Goal: Transaction & Acquisition: Purchase product/service

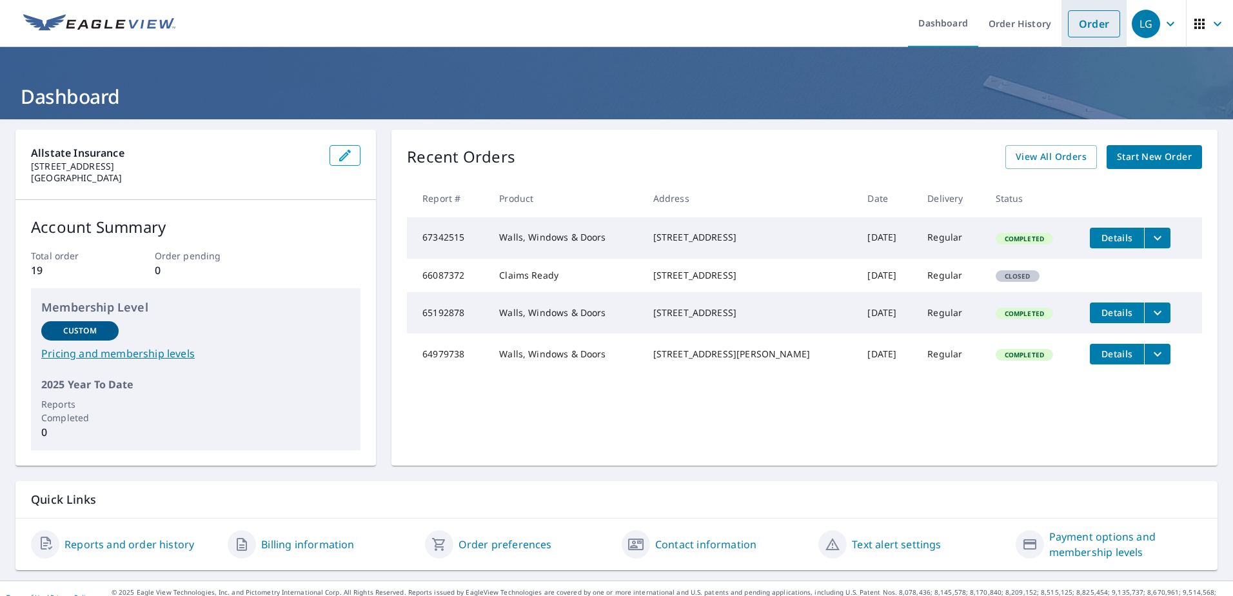
click at [1078, 39] on li "Order" at bounding box center [1094, 23] width 65 height 47
click at [1082, 24] on link "Order" at bounding box center [1094, 23] width 52 height 27
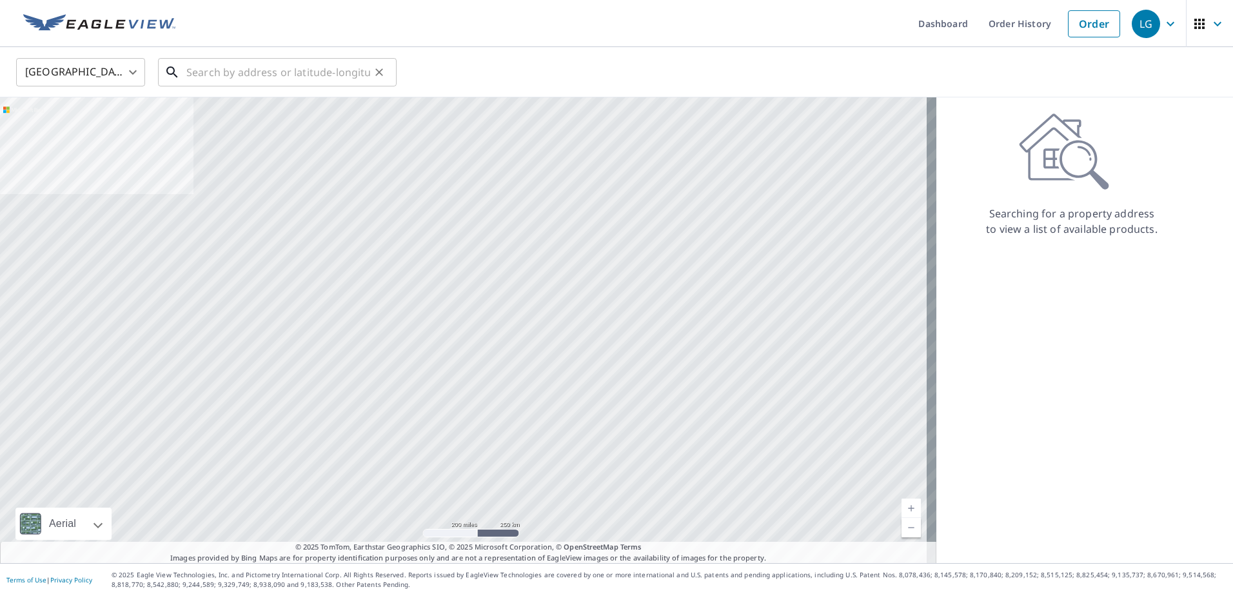
click at [246, 72] on input "text" at bounding box center [278, 72] width 184 height 36
paste input "[STREET_ADDRESS]"
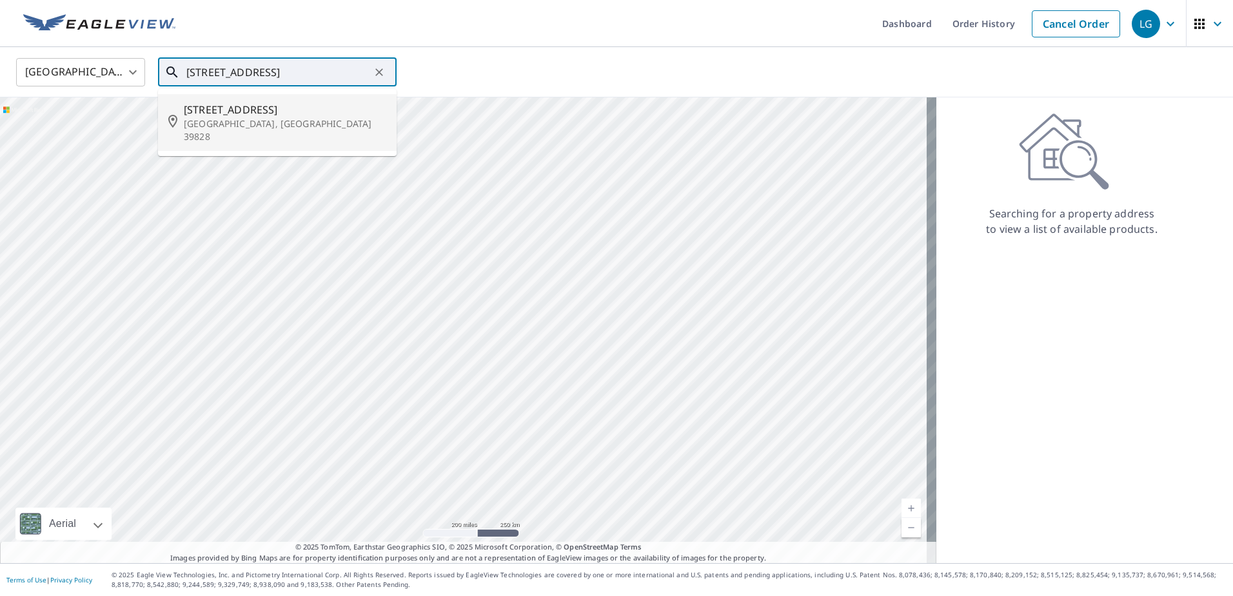
click at [227, 106] on span "[STREET_ADDRESS]" at bounding box center [285, 109] width 203 height 15
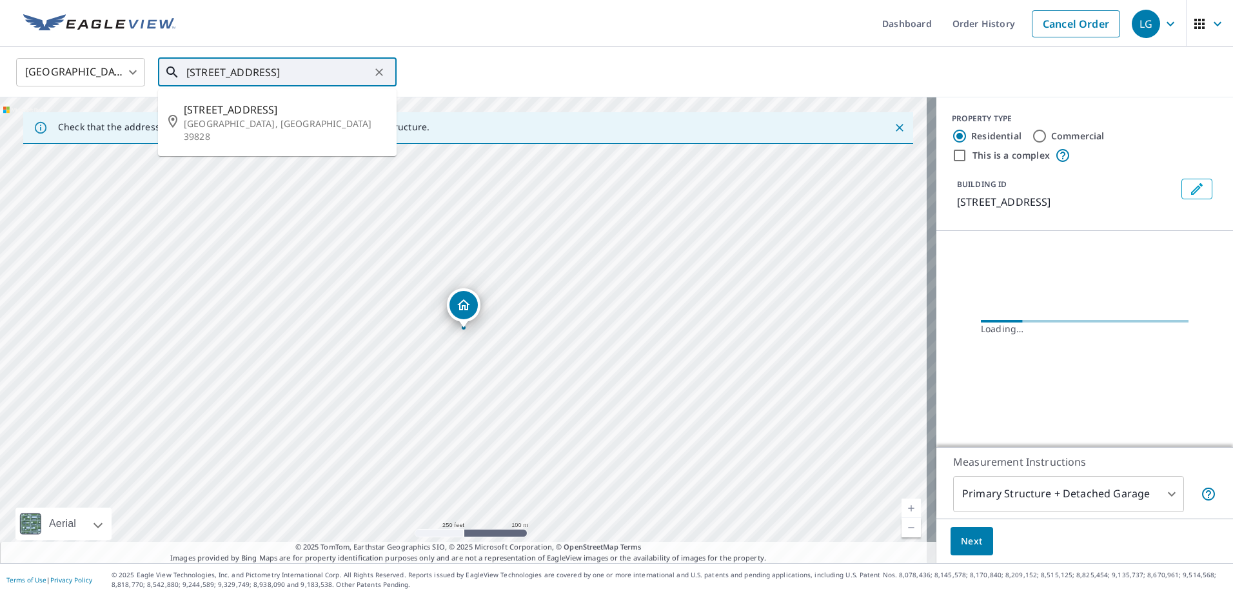
drag, startPoint x: 282, startPoint y: 74, endPoint x: 378, endPoint y: 73, distance: 96.1
click at [378, 73] on div "[STREET_ADDRESS] ​" at bounding box center [277, 72] width 239 height 28
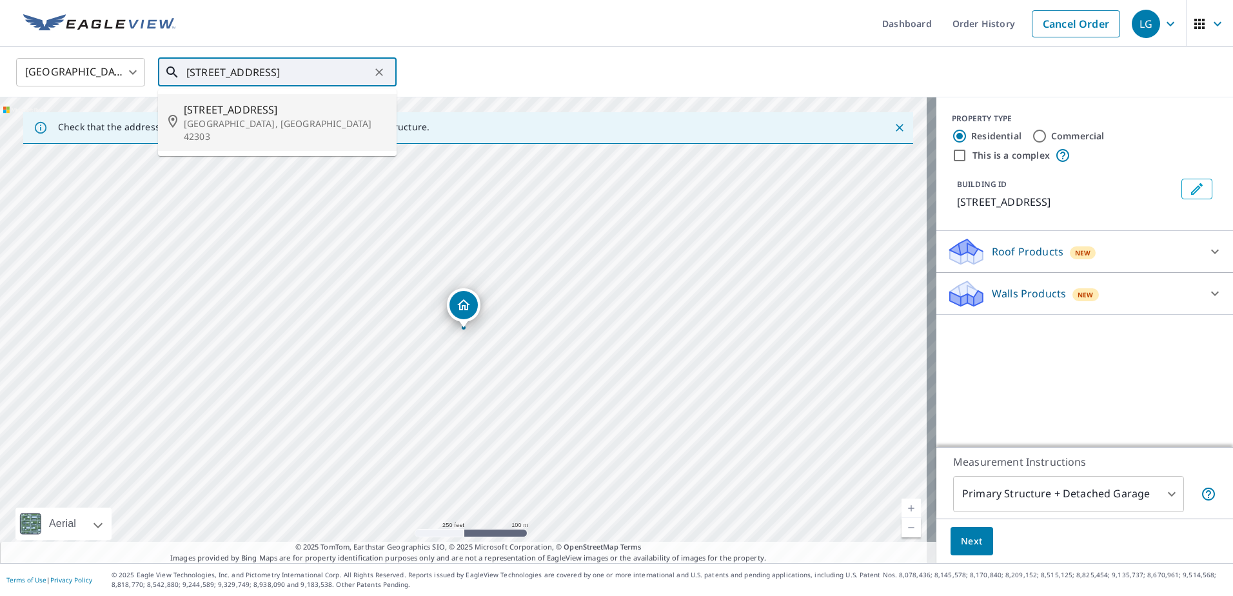
click at [250, 113] on span "[STREET_ADDRESS]" at bounding box center [285, 109] width 203 height 15
type input "[STREET_ADDRESS]"
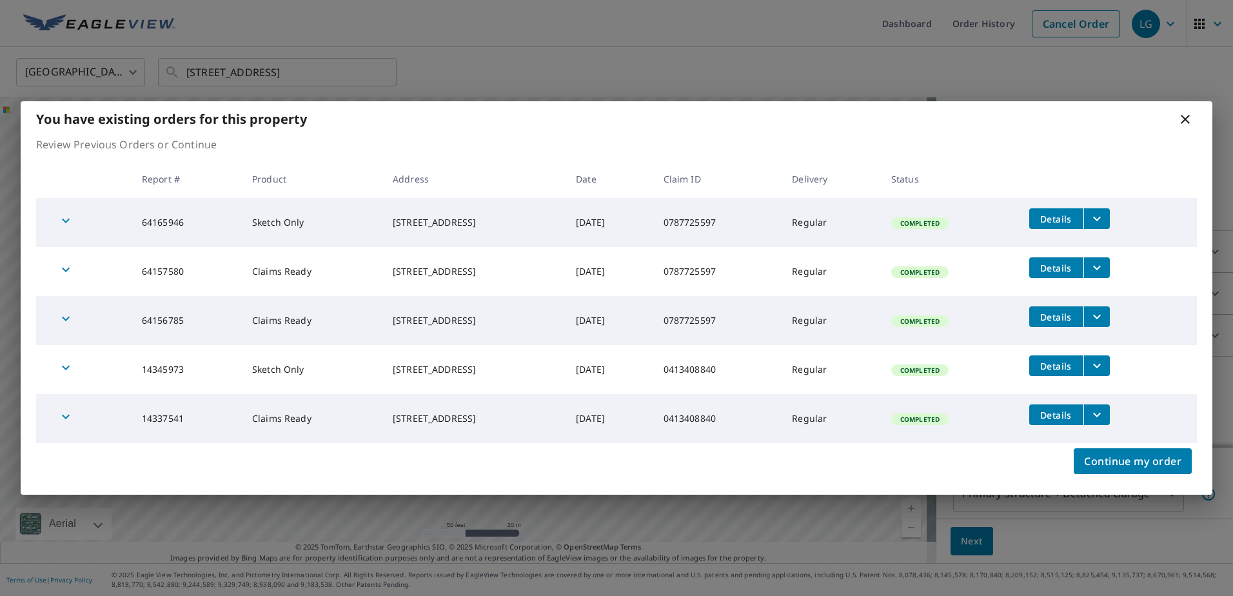
click at [1181, 121] on icon at bounding box center [1185, 119] width 15 height 15
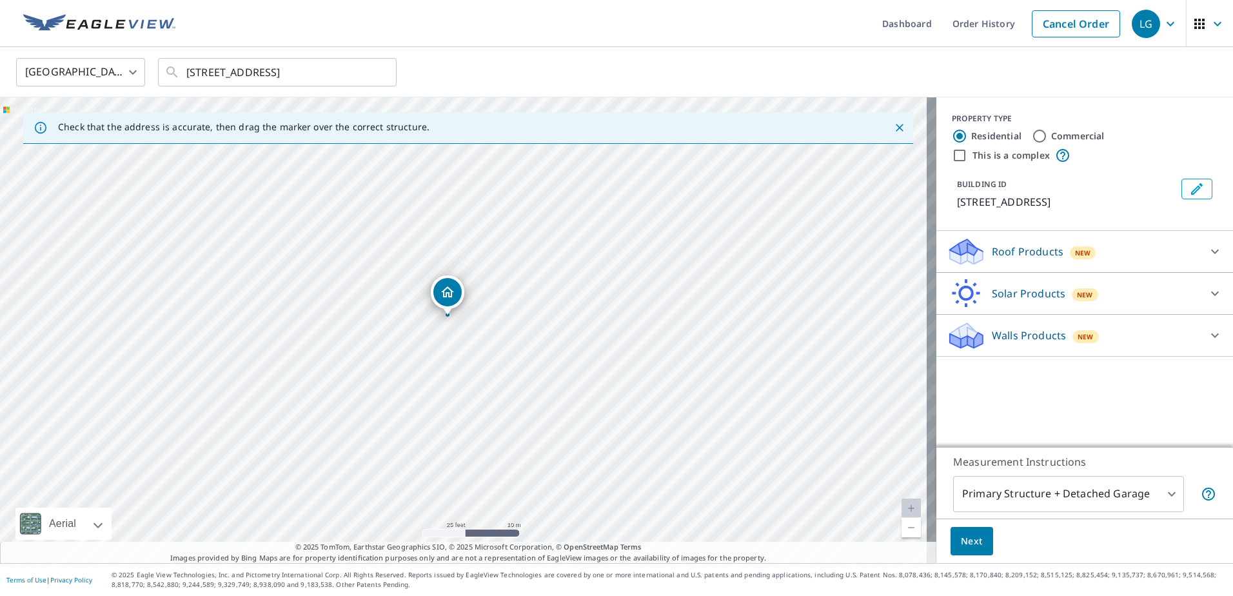
click at [1017, 329] on p "Walls Products" at bounding box center [1029, 335] width 74 height 15
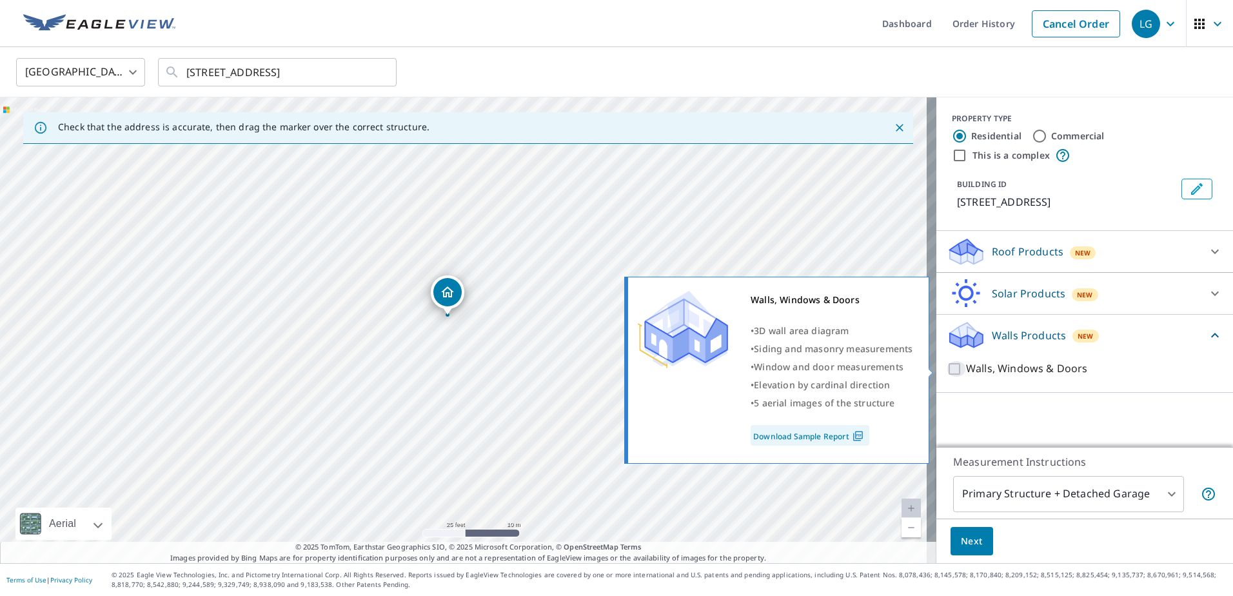
click at [947, 368] on input "Walls, Windows & Doors" at bounding box center [956, 368] width 19 height 15
checkbox input "true"
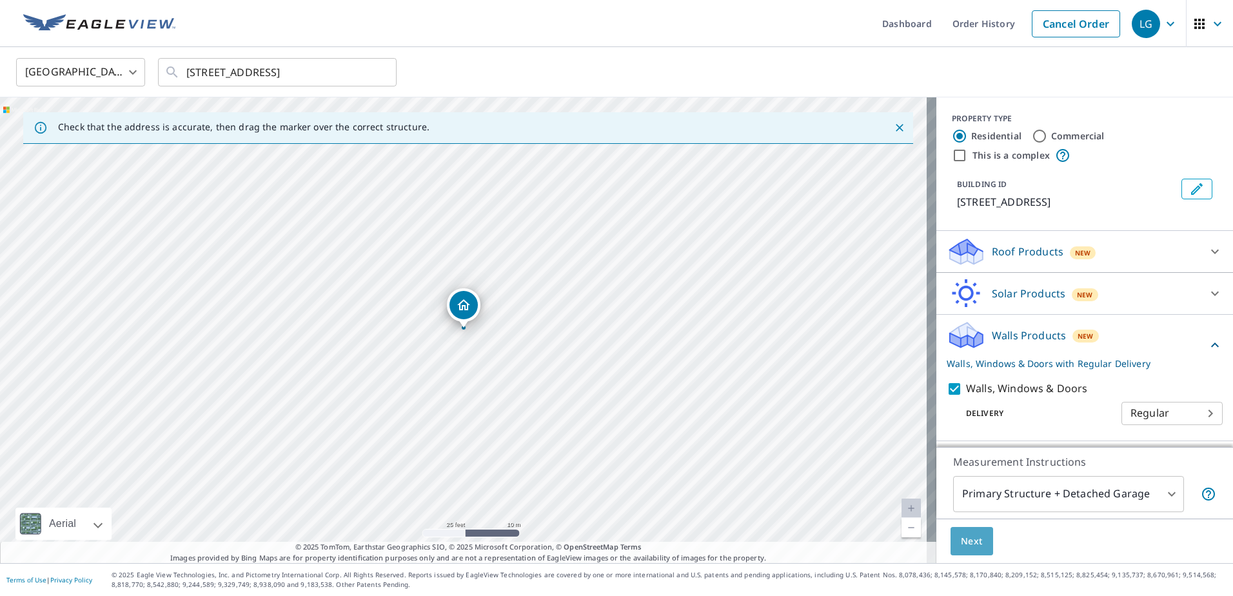
click at [962, 542] on span "Next" at bounding box center [972, 541] width 22 height 16
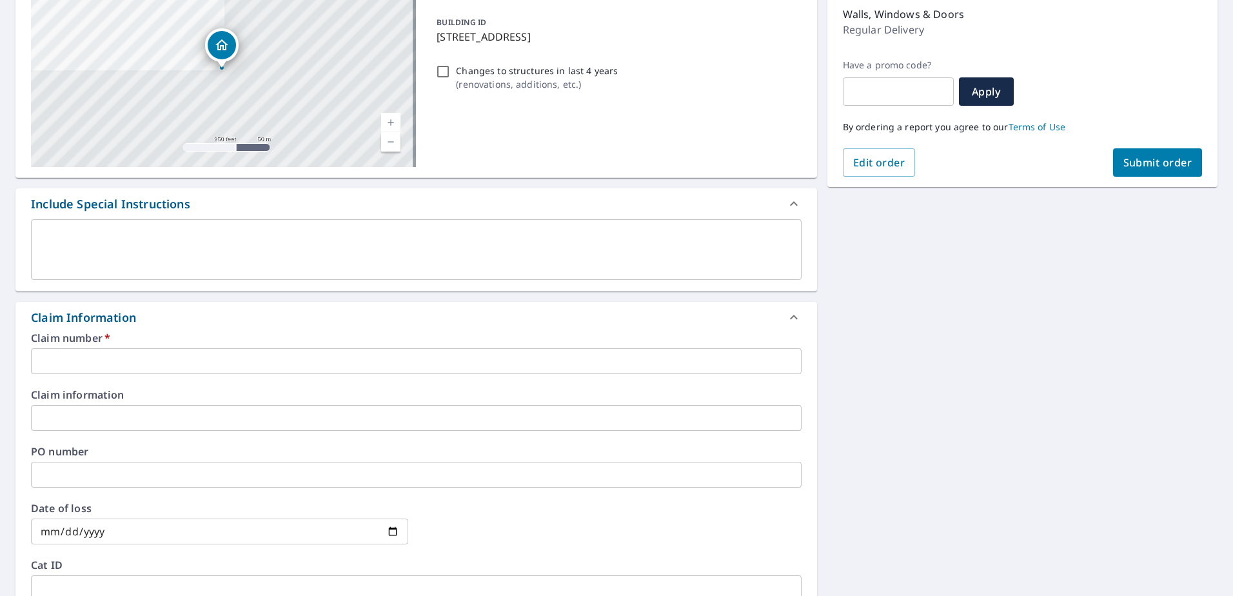
scroll to position [322, 0]
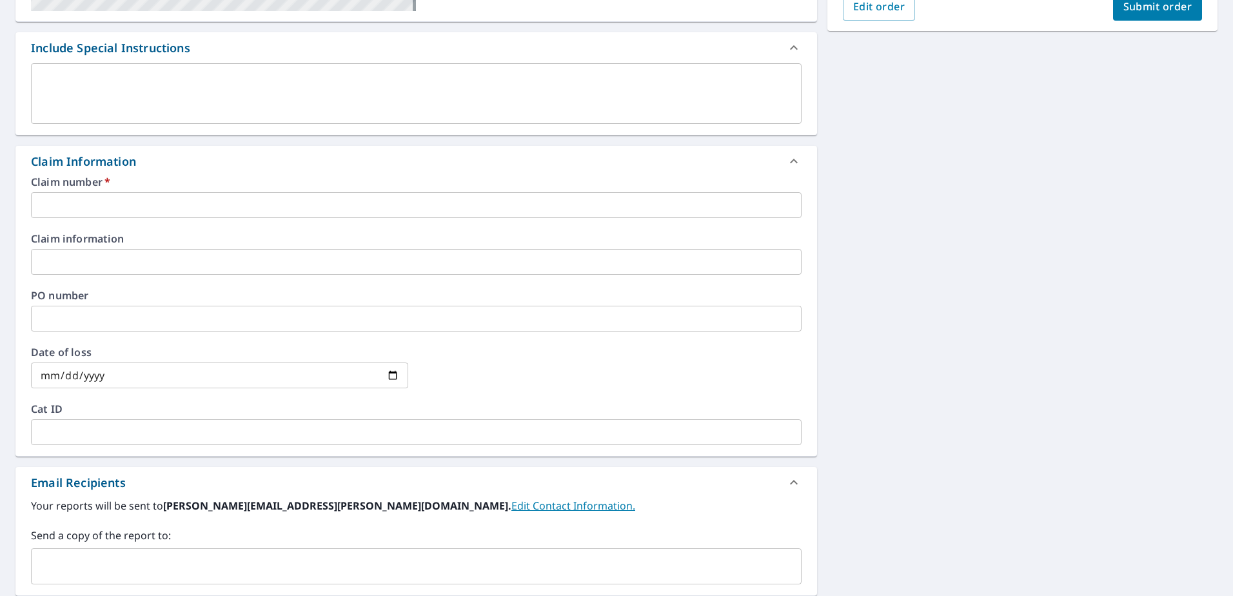
click at [98, 217] on input "text" at bounding box center [416, 205] width 771 height 26
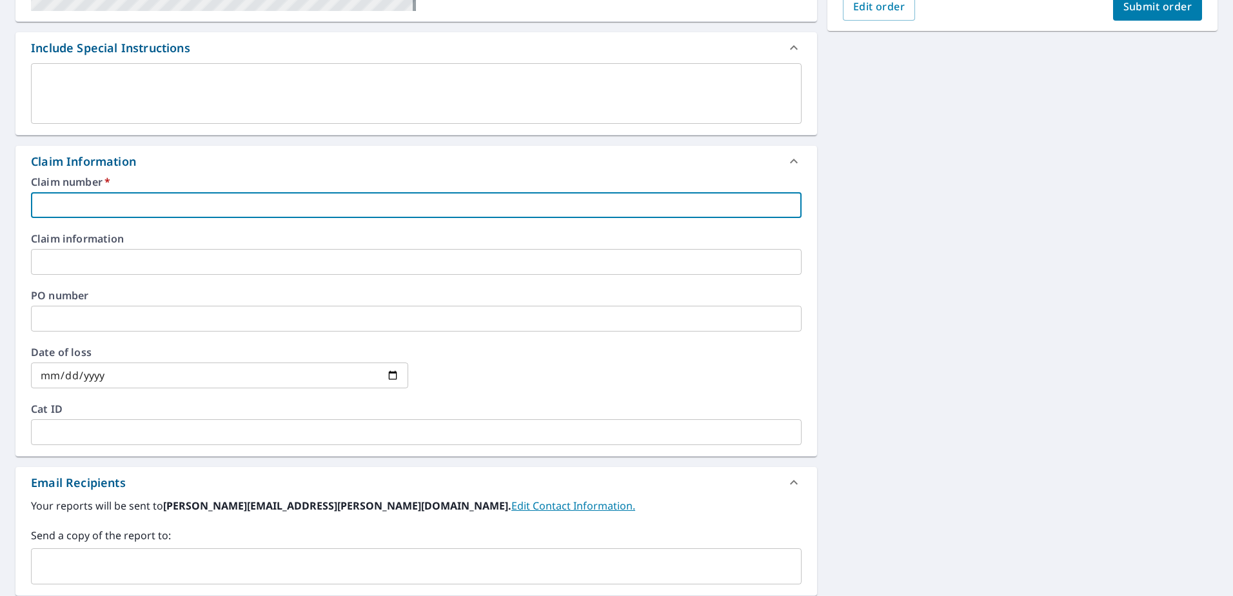
paste input "0787725597"
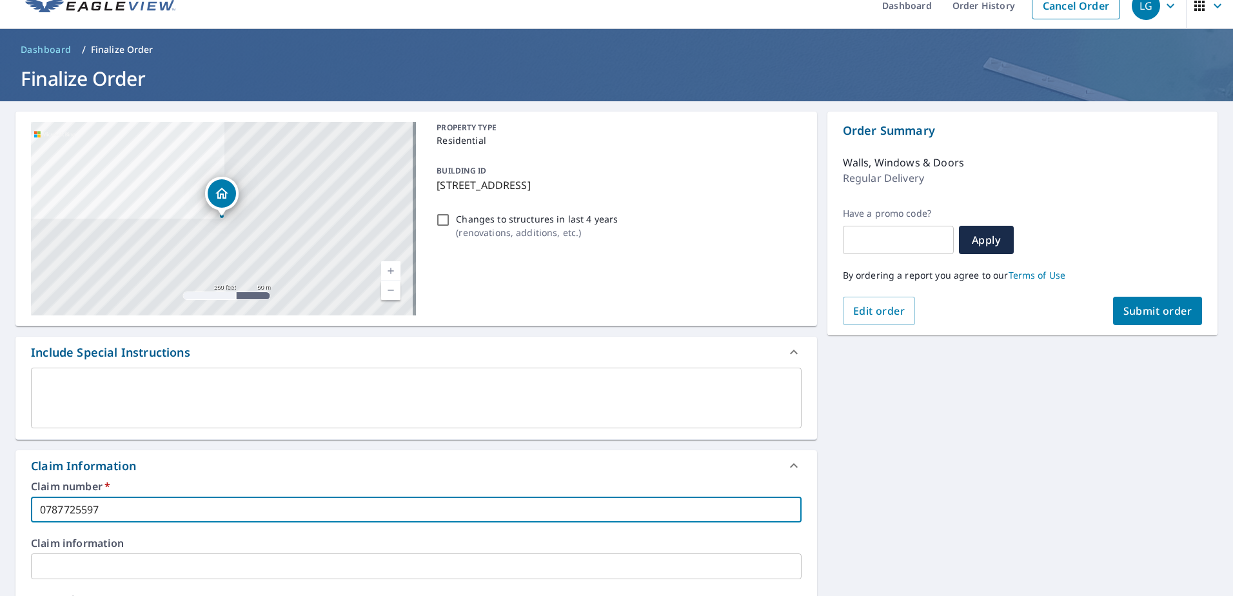
scroll to position [0, 0]
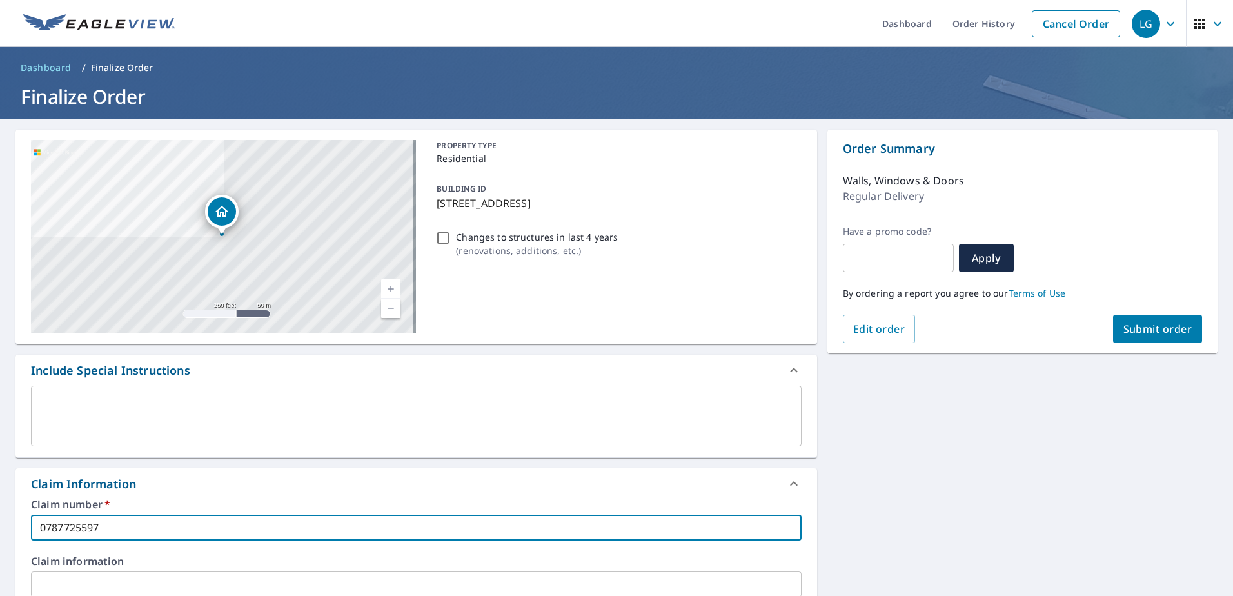
type input "0787725597"
click at [1131, 333] on span "Submit order" at bounding box center [1158, 329] width 69 height 14
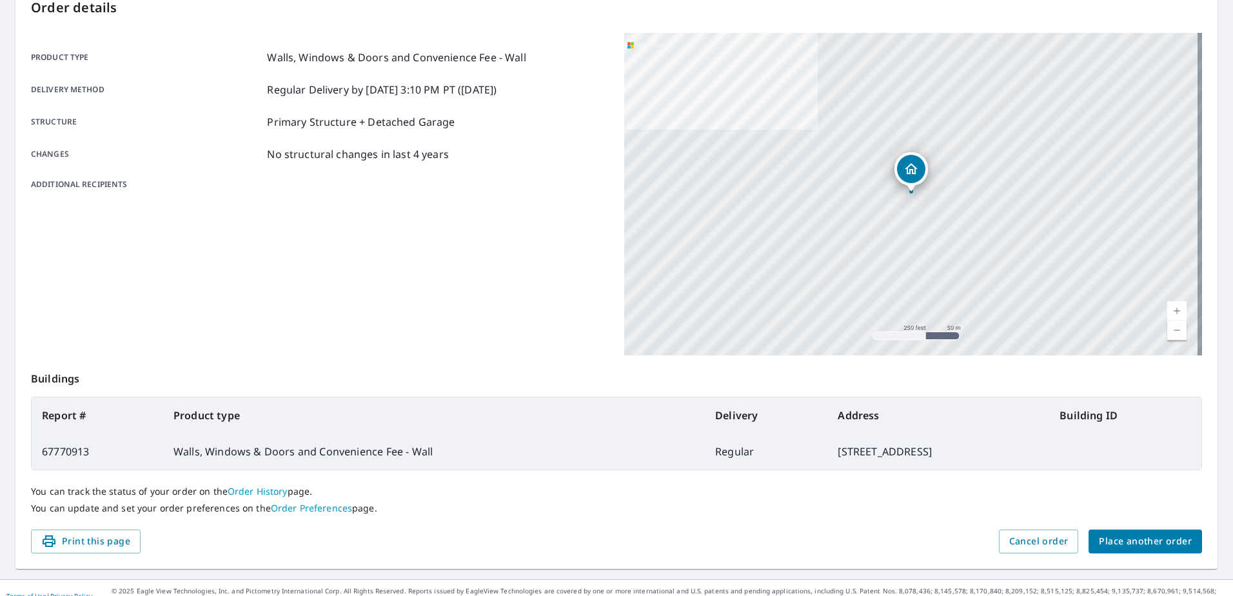
scroll to position [163, 0]
